Goal: Task Accomplishment & Management: Use online tool/utility

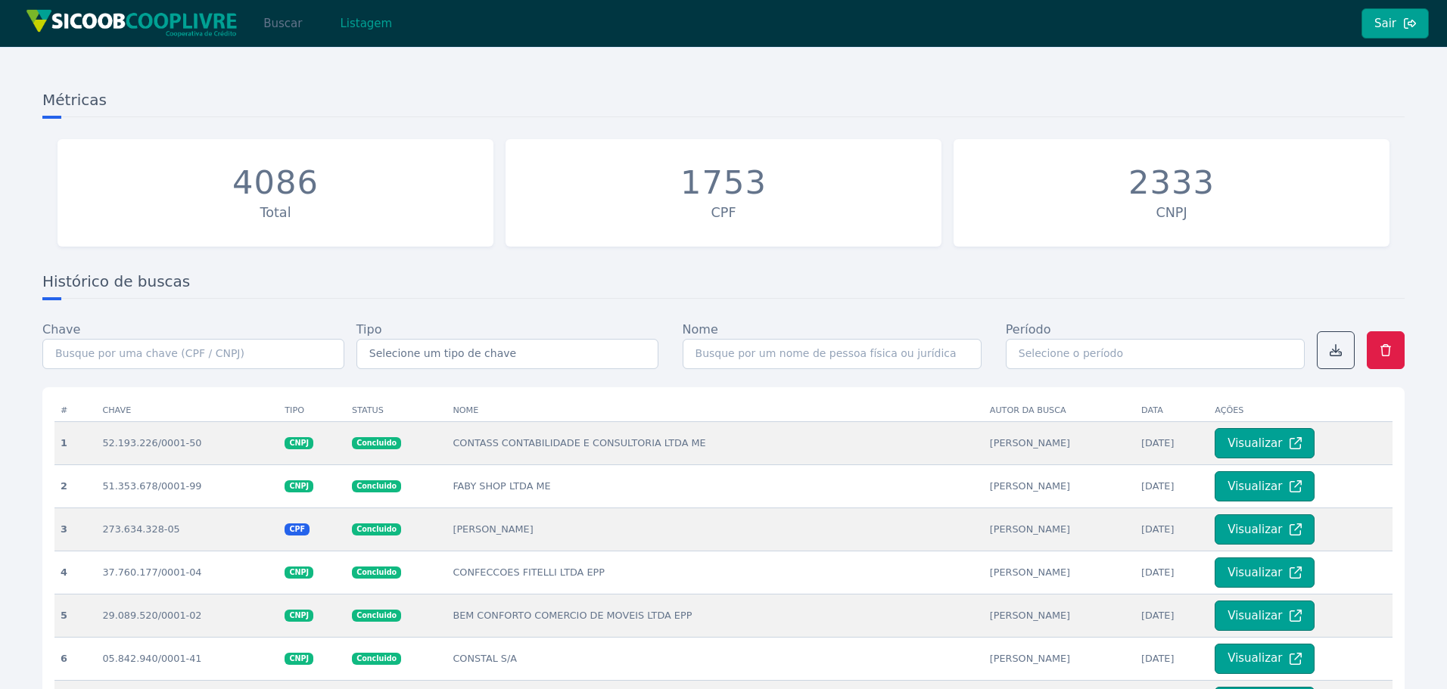
click at [292, 28] on button "Buscar" at bounding box center [282, 23] width 64 height 30
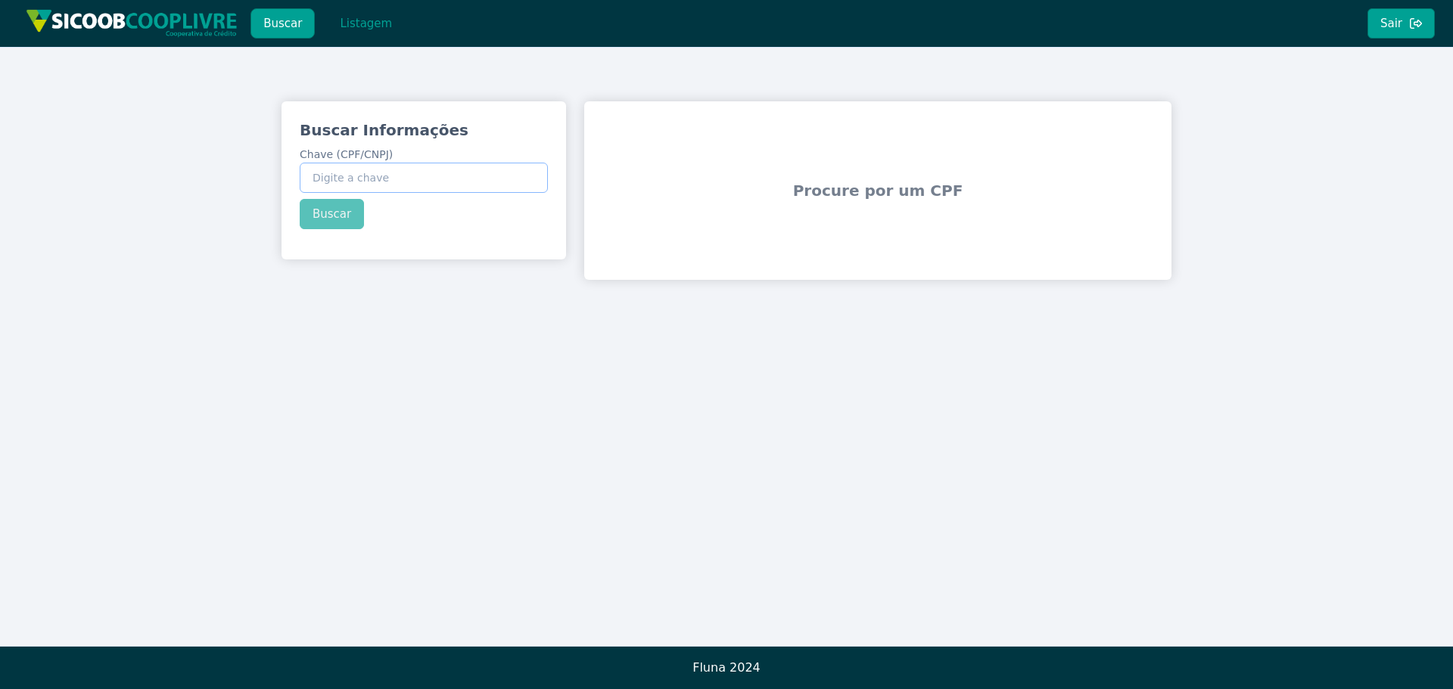
click at [390, 185] on input "Chave (CPF/CNPJ)" at bounding box center [424, 178] width 248 height 30
paste input "476.569.608-13"
type input "476.569.608-13"
click at [351, 216] on div "Buscar Informações Chave (CPF/CNPJ) 476.569.608-13 Buscar" at bounding box center [424, 174] width 285 height 146
click at [345, 212] on button "Buscar" at bounding box center [332, 214] width 64 height 30
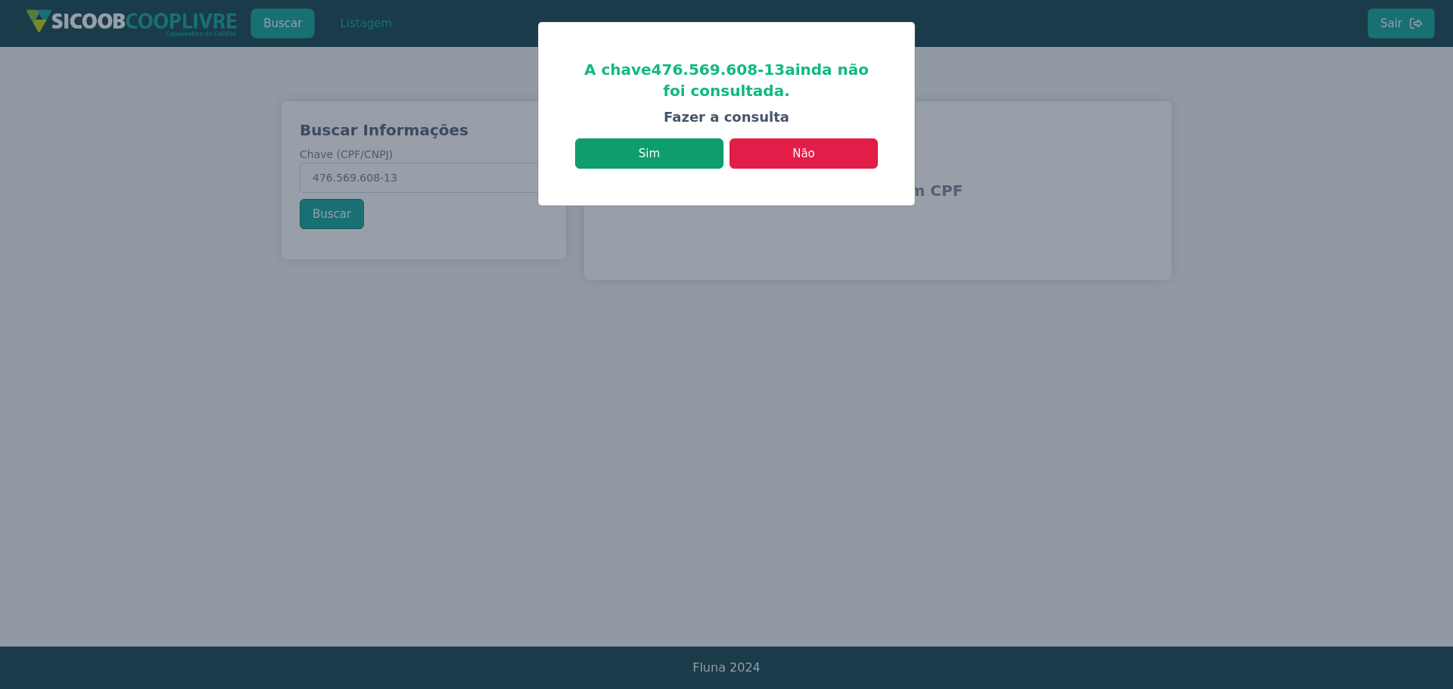
click at [696, 161] on button "Sim" at bounding box center [649, 153] width 148 height 30
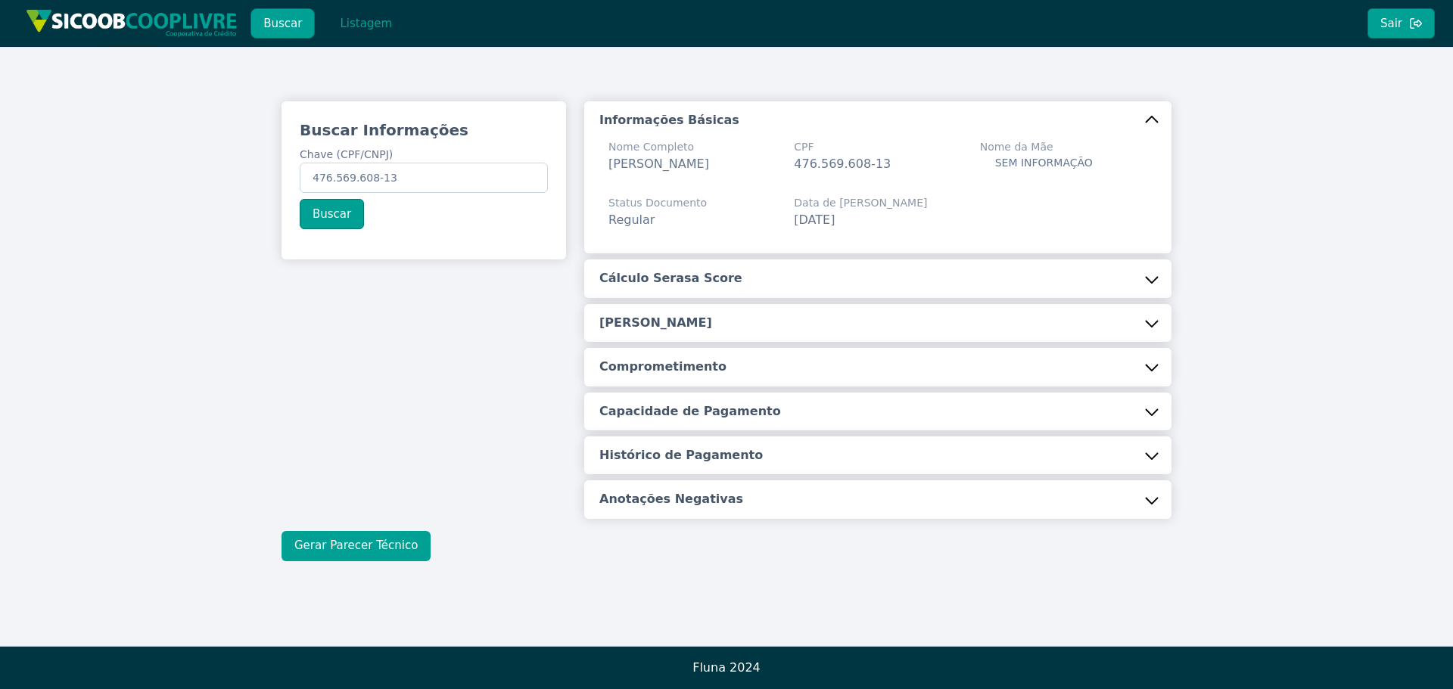
click at [356, 543] on button "Gerar Parecer Técnico" at bounding box center [356, 546] width 149 height 30
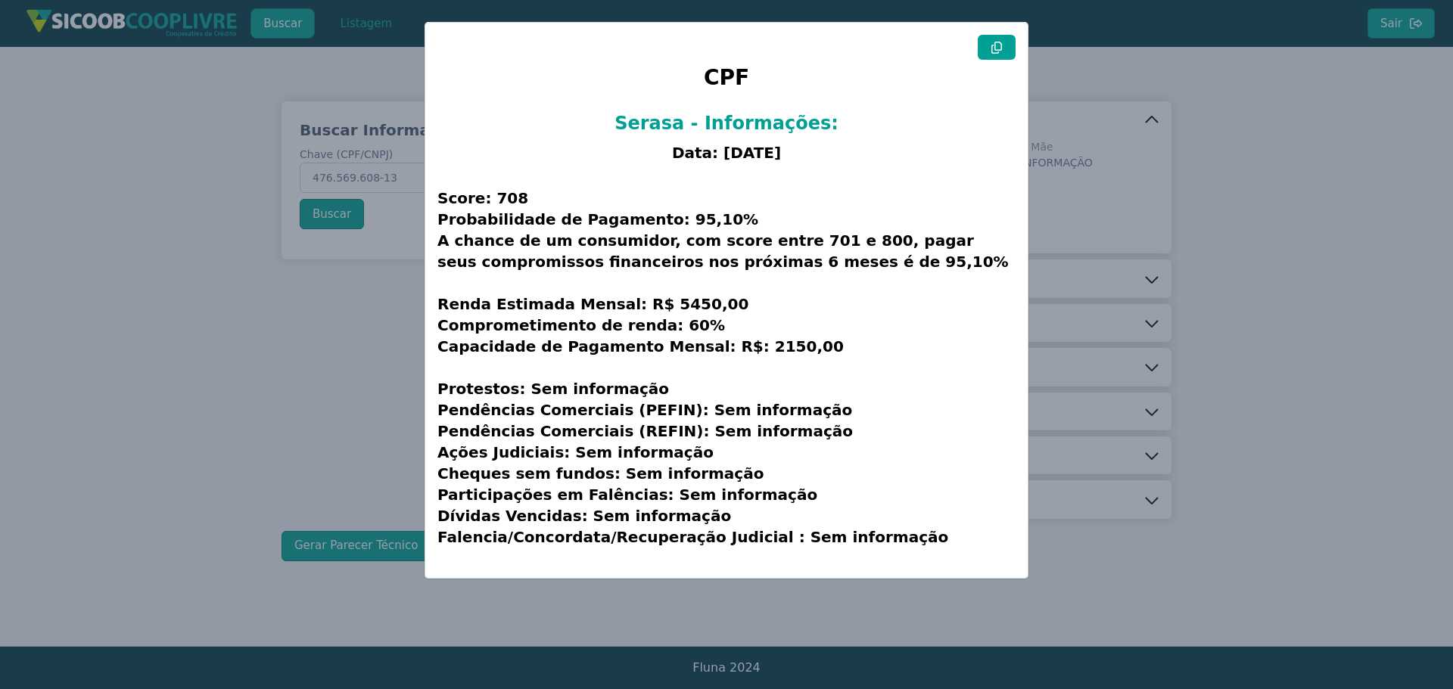
click at [997, 51] on icon at bounding box center [997, 48] width 12 height 12
click at [288, 94] on modal-container "CPF Serasa - Informações: Data: [DATE] Score: 708 Probabilidade de Pagamento: 9…" at bounding box center [726, 344] width 1453 height 689
